Goal: Task Accomplishment & Management: Manage account settings

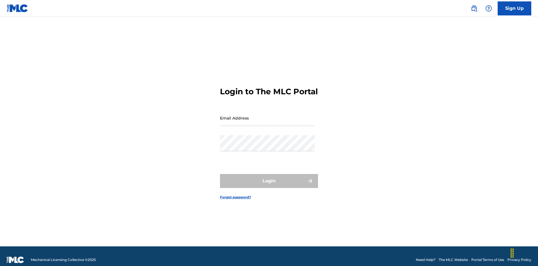
scroll to position [7, 0]
click at [268, 115] on input "Email Address" at bounding box center [267, 118] width 95 height 16
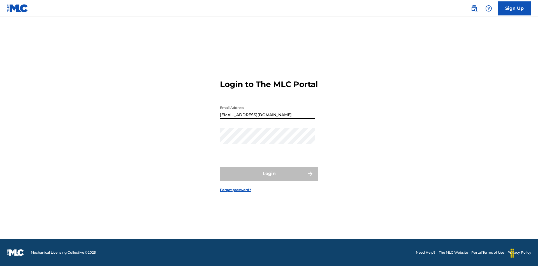
type input "Duke.McTesterson@gmail.com"
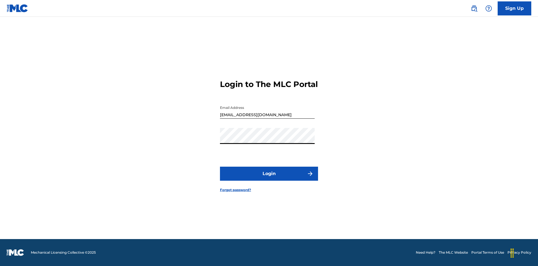
click at [269, 178] on button "Login" at bounding box center [269, 174] width 98 height 14
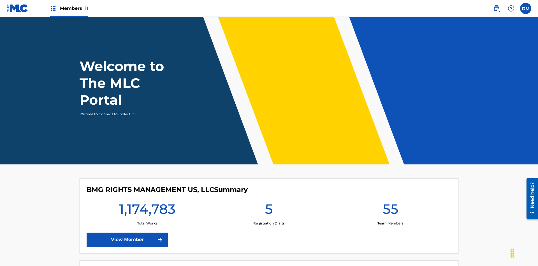
click at [69, 8] on span "Members 11" at bounding box center [74, 8] width 28 height 6
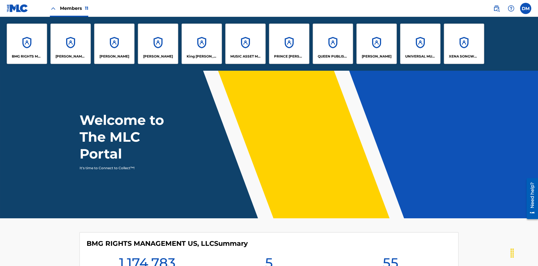
click at [202, 56] on p "King McTesterson" at bounding box center [202, 56] width 31 height 5
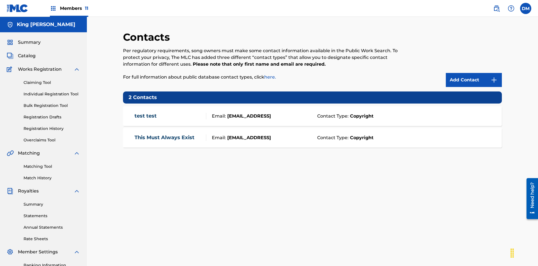
click at [494, 77] on img at bounding box center [494, 80] width 7 height 7
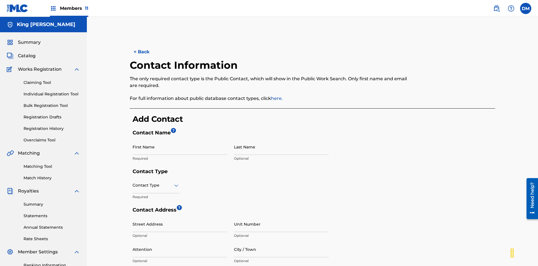
click at [180, 139] on input "First Name" at bounding box center [180, 147] width 95 height 16
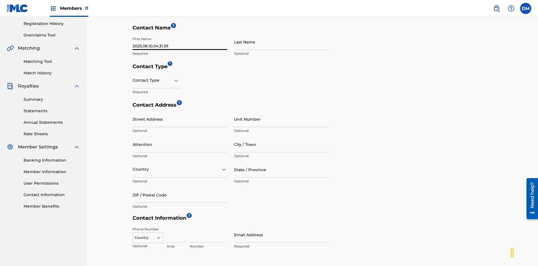
type input "2025.08.10.04.31.39"
click at [282, 42] on input "Last Name" at bounding box center [281, 42] width 95 height 16
type input "2025.08.10.04.31.39"
click at [133, 77] on input "text" at bounding box center [133, 80] width 1 height 6
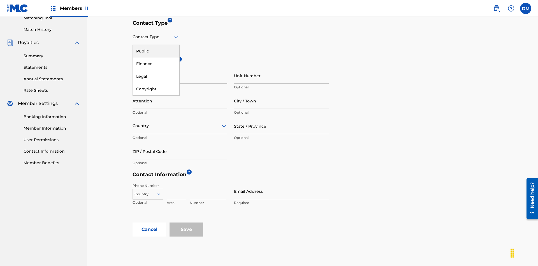
click at [156, 51] on div "Public" at bounding box center [156, 51] width 47 height 13
click at [282, 183] on input "Email Address" at bounding box center [281, 191] width 95 height 16
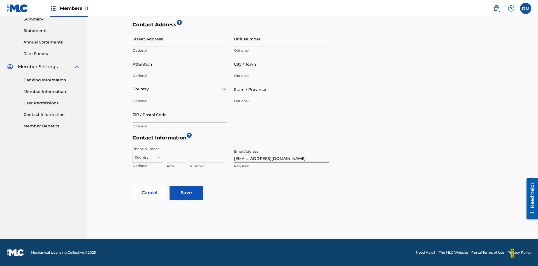
type input "tester@email.com"
click at [186, 193] on input "Save" at bounding box center [187, 193] width 34 height 14
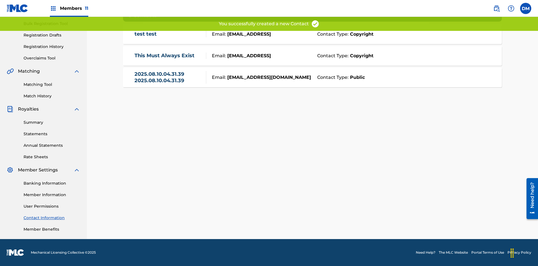
click at [169, 77] on link "2025.08.10.04.31.39 2025.08.10.04.31.39" at bounding box center [169, 77] width 69 height 13
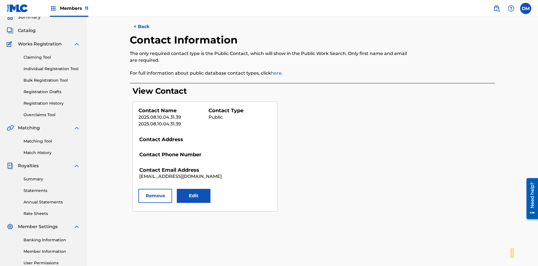
scroll to position [82, 0]
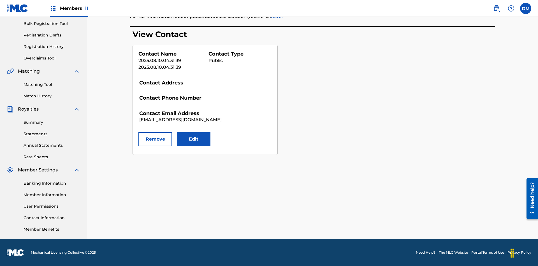
click at [194, 139] on button "Edit" at bounding box center [194, 139] width 34 height 14
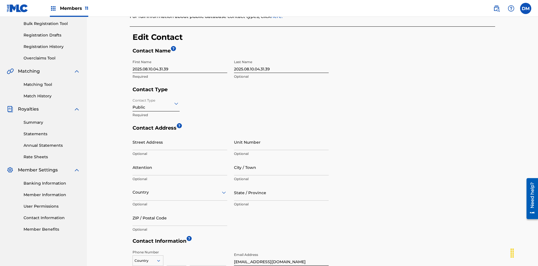
click at [180, 57] on input "2025.08.10.04.31.39" at bounding box center [180, 65] width 95 height 16
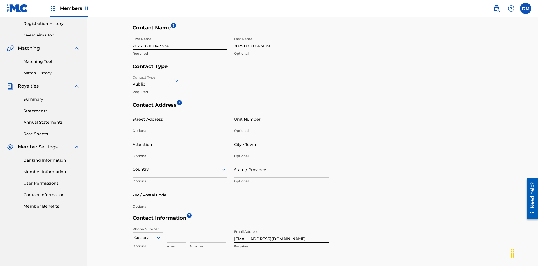
type input "2025.08.10.04.33.36"
click at [282, 42] on input "2025.08.10.04.31.39" at bounding box center [281, 42] width 95 height 16
type input "2025.08.10.04.33.36"
click at [133, 77] on input "Contact Type" at bounding box center [133, 80] width 1 height 6
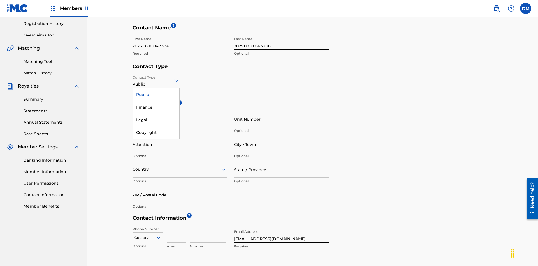
scroll to position [148, 0]
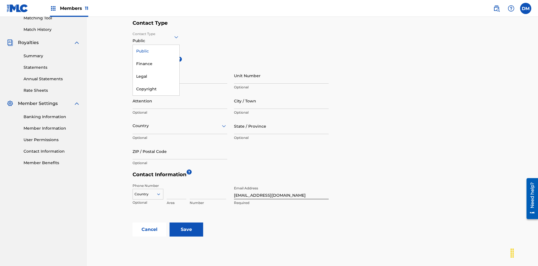
click at [156, 64] on div "Finance" at bounding box center [156, 63] width 47 height 13
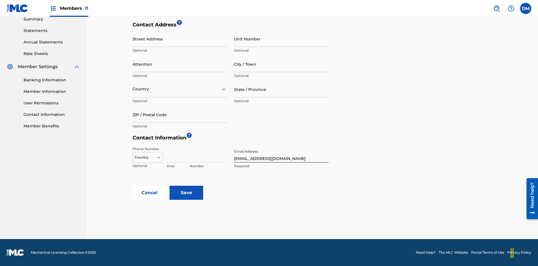
click at [282, 64] on input "City / Town" at bounding box center [281, 64] width 95 height 16
type input "North Sydney"
click at [180, 42] on input "Street Address" at bounding box center [180, 39] width 95 height 16
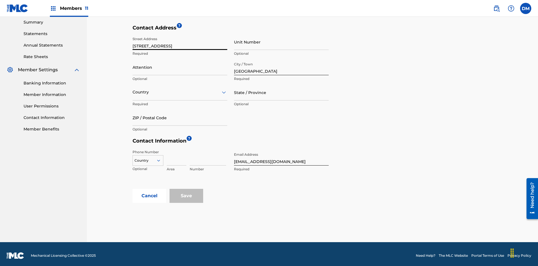
type input "900 Second Avenue"
click at [282, 42] on input "Unit Number" at bounding box center [281, 42] width 95 height 16
type input "77"
click at [180, 64] on input "Attention" at bounding box center [180, 67] width 95 height 16
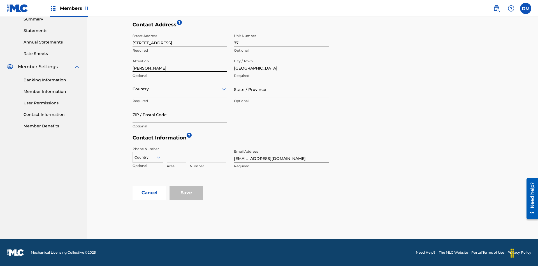
type input "Kim Miller"
click at [133, 89] on input "text" at bounding box center [133, 89] width 1 height 6
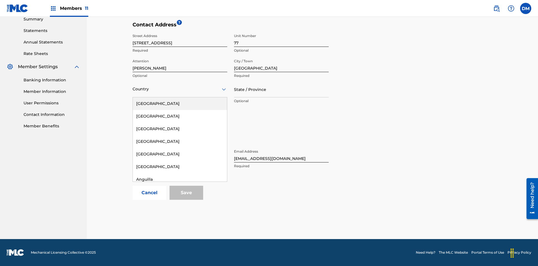
click at [180, 249] on div "Australia" at bounding box center [180, 242] width 94 height 13
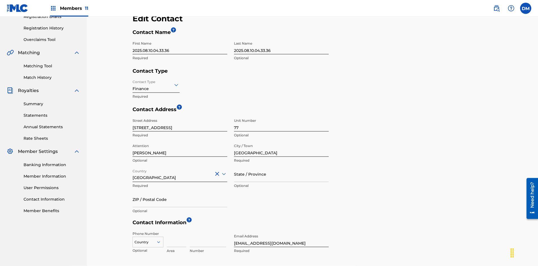
click at [282, 166] on input "State / Province" at bounding box center [281, 174] width 95 height 16
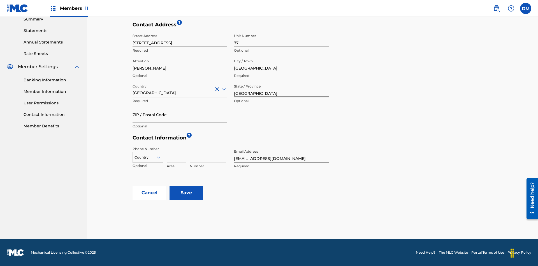
type input "NSW"
click at [180, 114] on input "ZIP / Postal Code" at bounding box center [180, 115] width 95 height 16
type input "2060"
click at [161, 157] on icon at bounding box center [158, 157] width 5 height 5
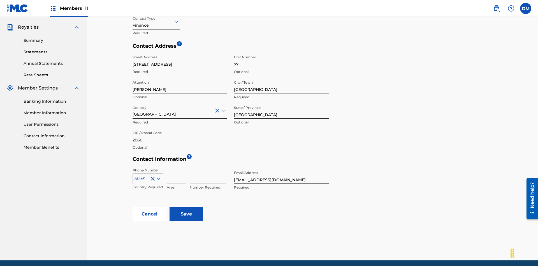
click at [177, 168] on input at bounding box center [177, 176] width 20 height 16
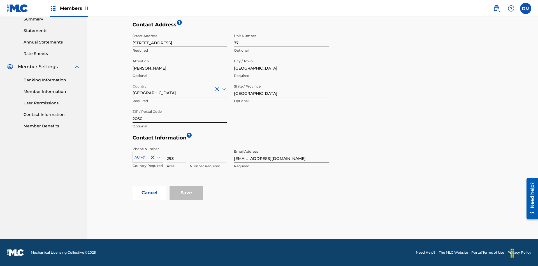
type input "293"
click at [208, 154] on input at bounding box center [208, 154] width 36 height 16
type input "9199000"
click at [282, 154] on input "tester@email.com" at bounding box center [281, 154] width 95 height 16
type input "itPro@email.com"
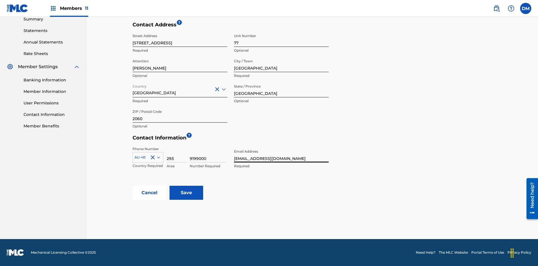
click at [186, 193] on input "Save" at bounding box center [187, 193] width 34 height 14
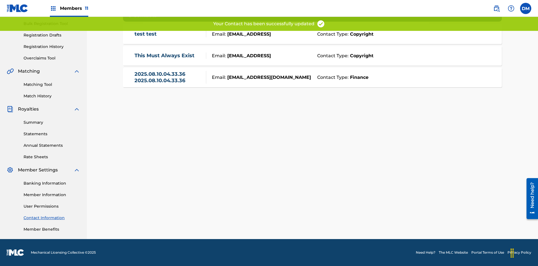
click at [169, 77] on link "2025.08.10.04.33.36 2025.08.10.04.33.36" at bounding box center [169, 77] width 69 height 13
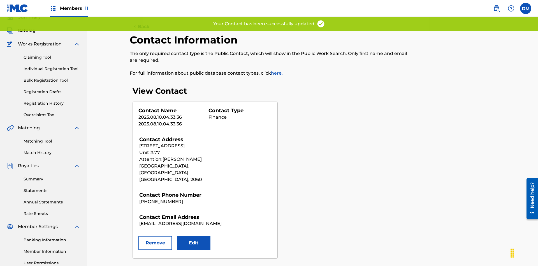
scroll to position [82, 0]
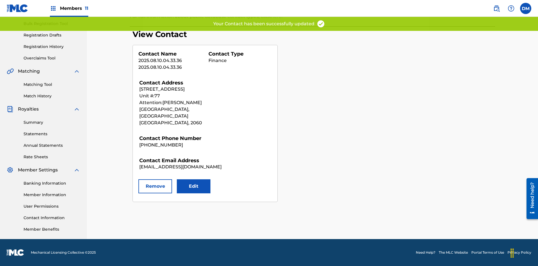
click at [155, 179] on button "Remove" at bounding box center [156, 186] width 34 height 14
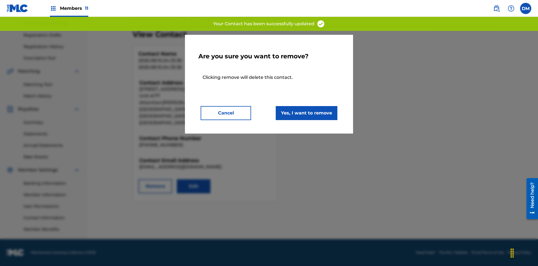
click at [307, 113] on button "Yes, I want to remove" at bounding box center [307, 113] width 62 height 14
